Goal: Communication & Community: Ask a question

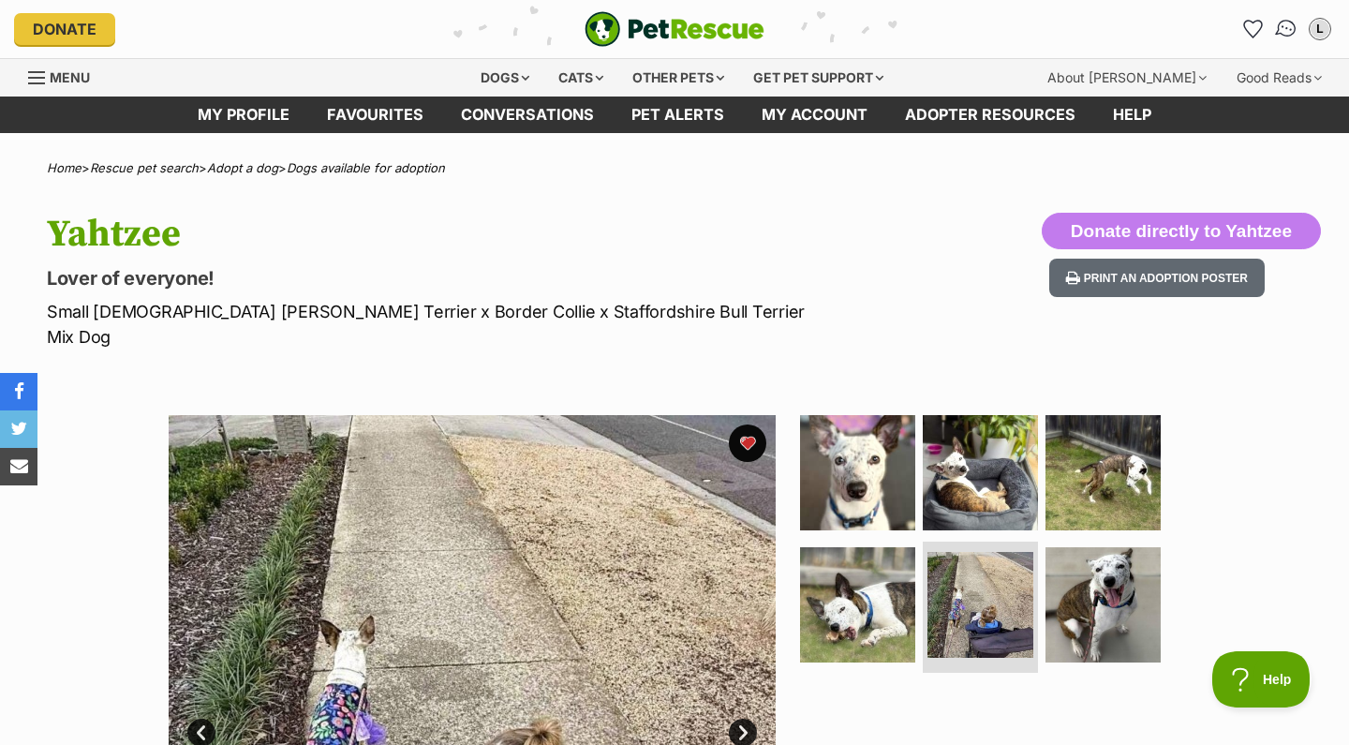
click at [1288, 30] on img "Conversations" at bounding box center [1286, 29] width 25 height 24
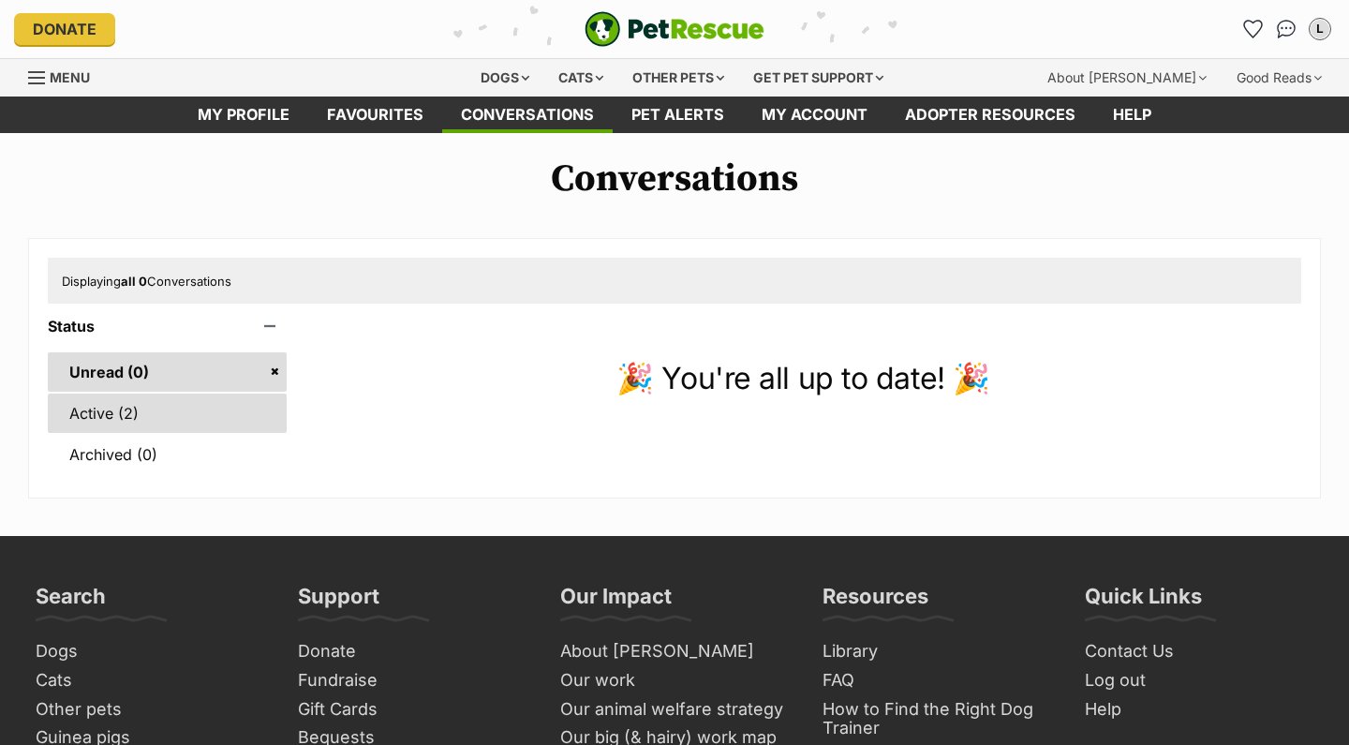
click at [123, 410] on link "Active (2)" at bounding box center [167, 413] width 239 height 39
